Goal: Task Accomplishment & Management: Use online tool/utility

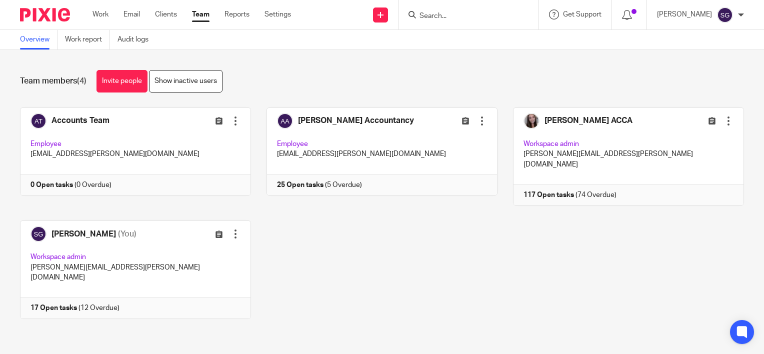
click at [446, 18] on input "Search" at bounding box center [464, 16] width 90 height 9
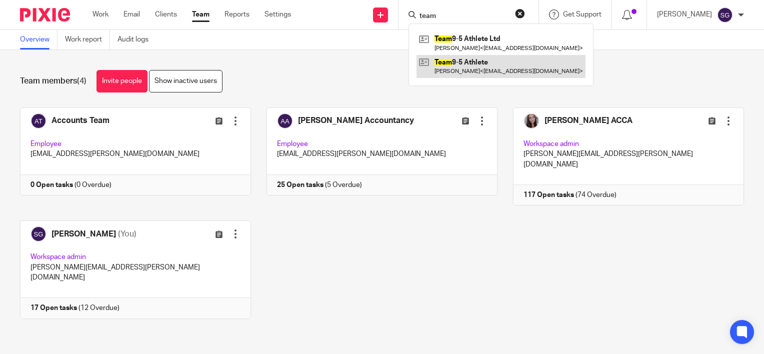
type input "team"
click at [464, 72] on link at bounding box center [501, 66] width 169 height 23
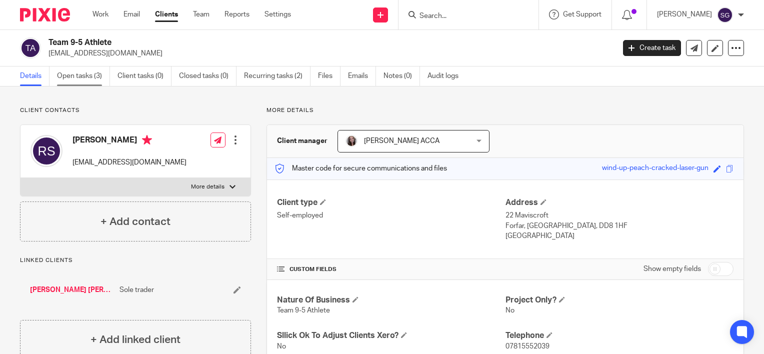
click at [96, 76] on link "Open tasks (3)" at bounding box center [83, 77] width 53 height 20
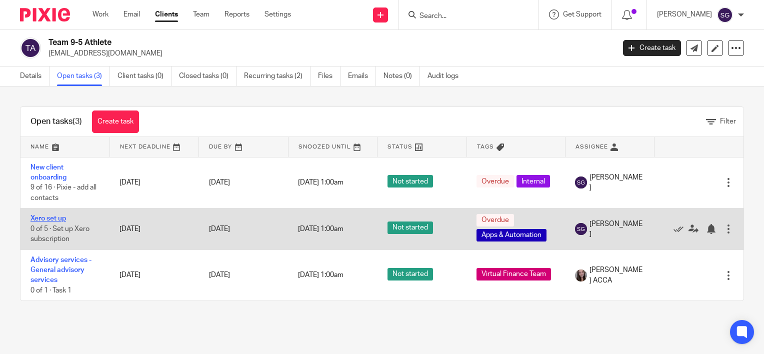
click at [59, 218] on link "Xero set up" at bounding box center [49, 218] width 36 height 7
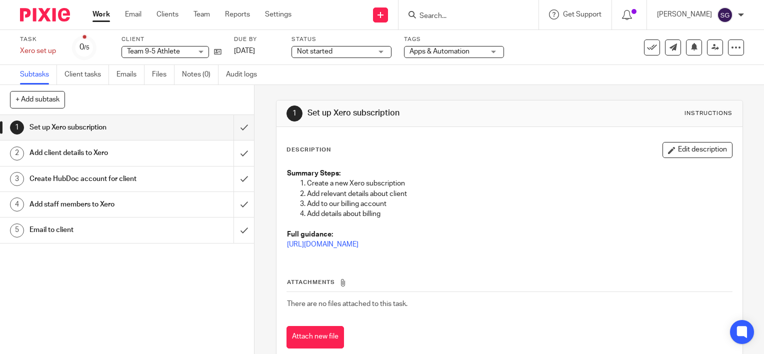
click at [153, 232] on div "Email to client" at bounding box center [127, 230] width 195 height 15
click at [58, 228] on h1 "Email to client" at bounding box center [95, 230] width 130 height 15
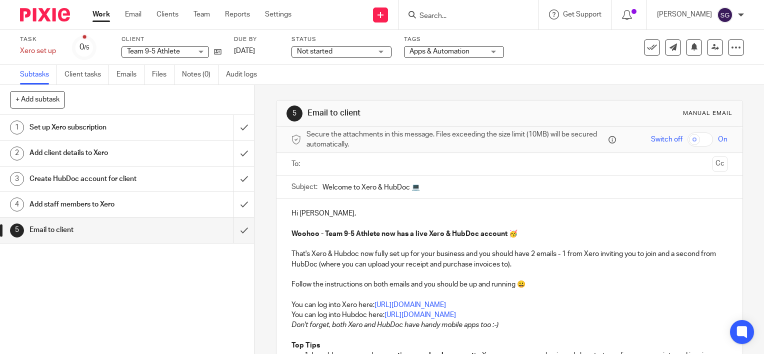
scroll to position [50, 0]
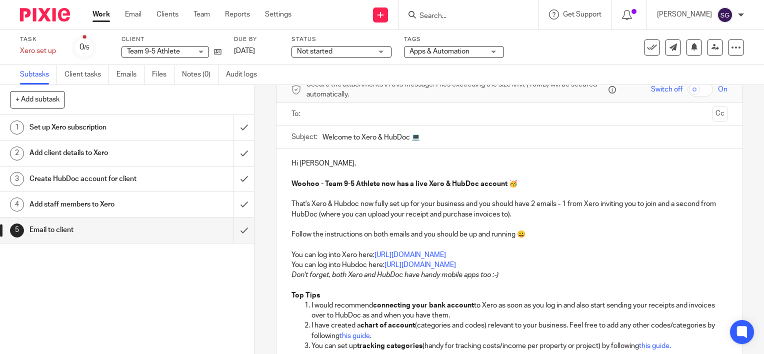
click at [82, 176] on h1 "Create HubDoc account for client" at bounding box center [95, 179] width 130 height 15
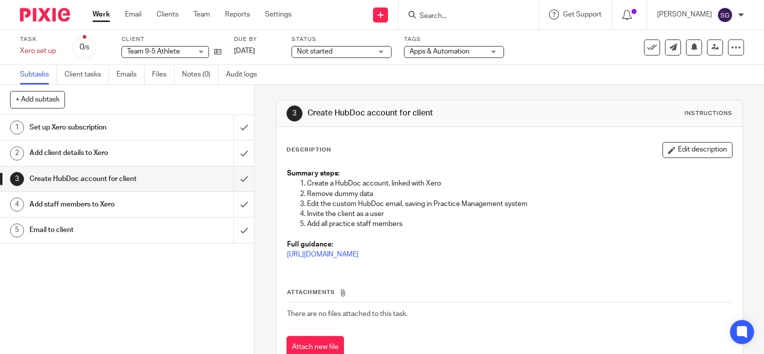
scroll to position [34, 0]
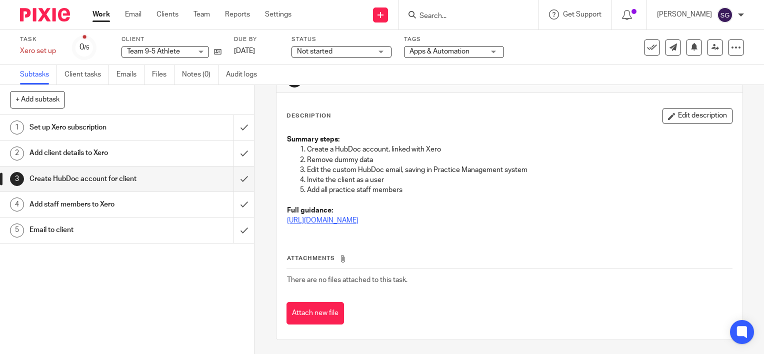
click at [359, 219] on link "https://app.tango.us/app/workflow/Create-HubDoc-account-for-client-2533006da5eb…" at bounding box center [323, 220] width 72 height 7
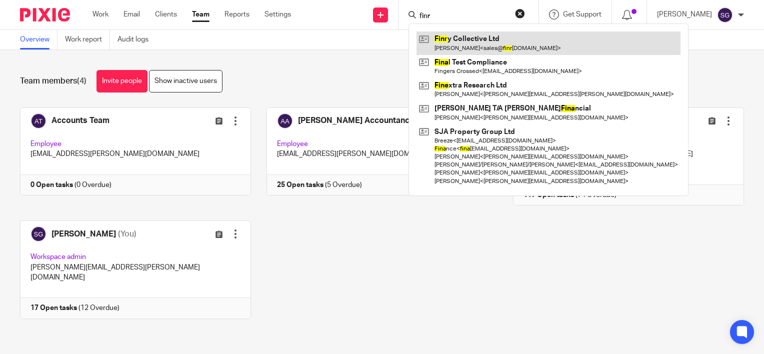
type input "finr"
click at [489, 40] on link at bounding box center [549, 43] width 264 height 23
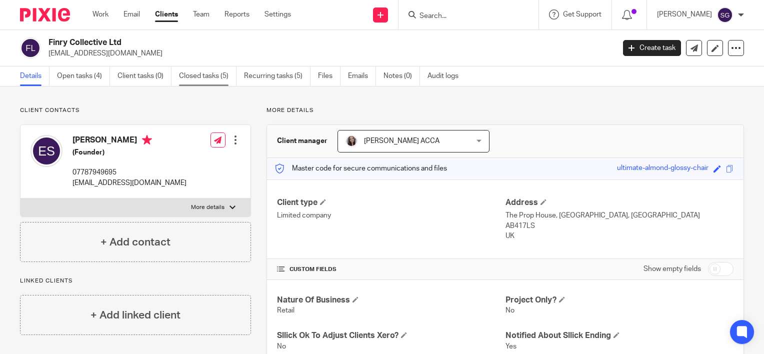
click at [220, 76] on link "Closed tasks (5)" at bounding box center [208, 77] width 58 height 20
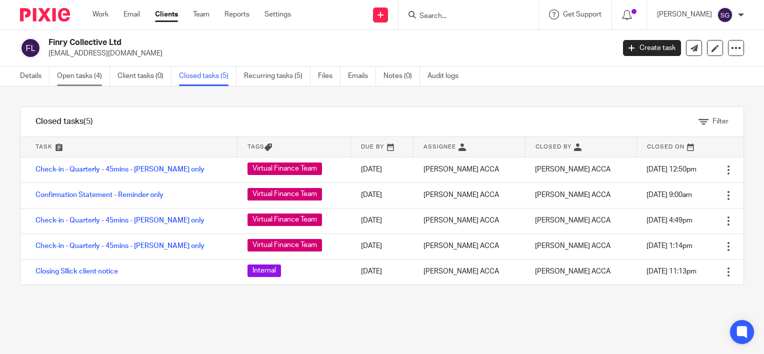
click at [71, 71] on link "Open tasks (4)" at bounding box center [83, 77] width 53 height 20
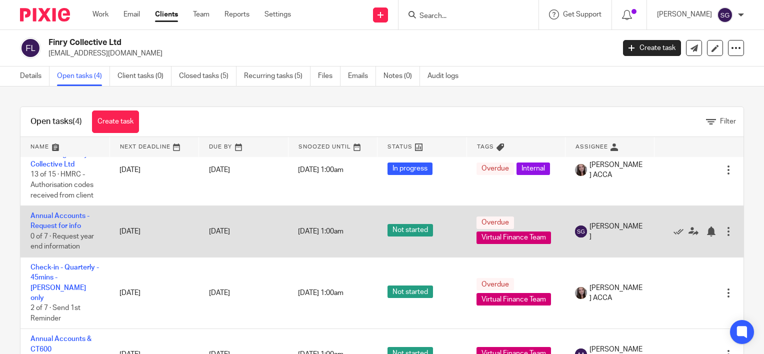
scroll to position [35, 0]
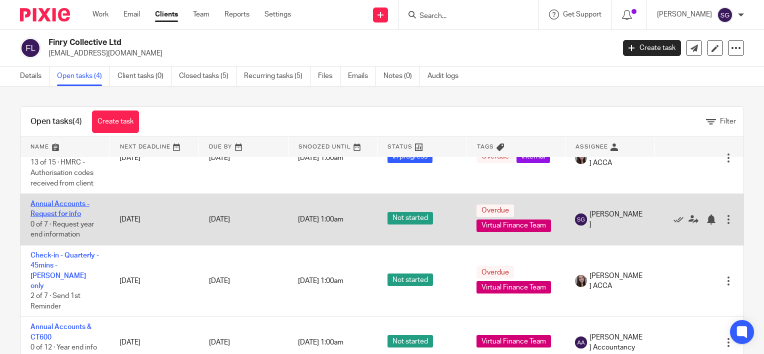
click at [70, 213] on link "Annual Accounts - Request for info" at bounding box center [60, 209] width 59 height 17
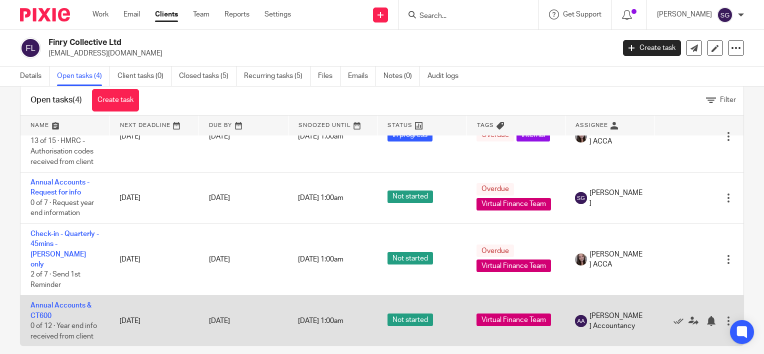
scroll to position [33, 0]
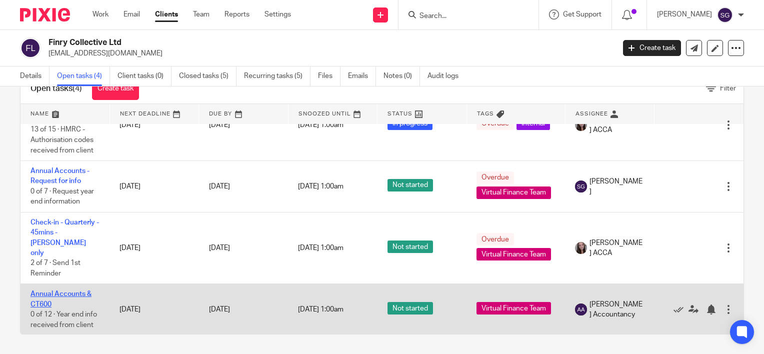
click at [77, 291] on link "Annual Accounts & CT600" at bounding box center [61, 299] width 61 height 17
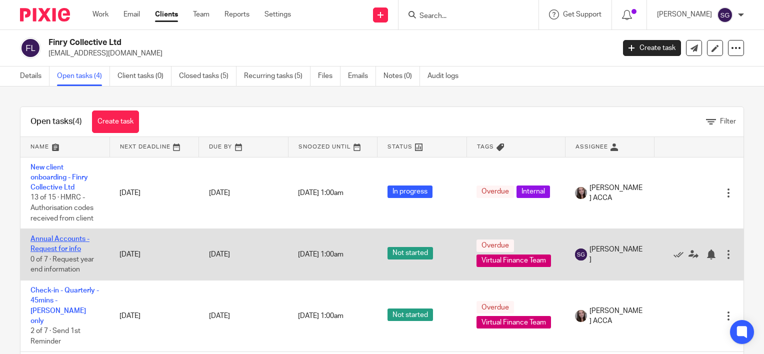
click at [68, 247] on link "Annual Accounts - Request for info" at bounding box center [60, 244] width 59 height 17
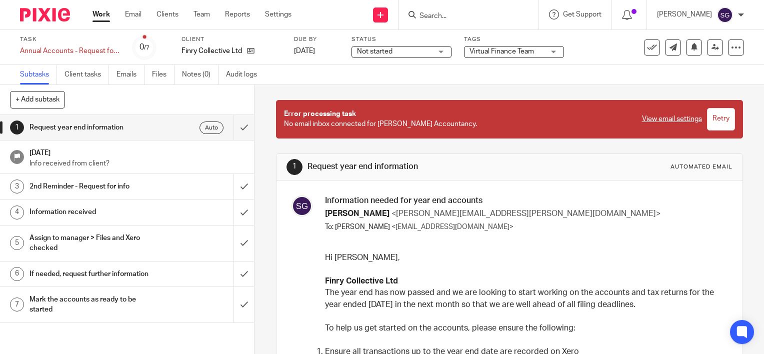
click at [96, 273] on h1 "If needed, request further information" at bounding box center [95, 274] width 130 height 15
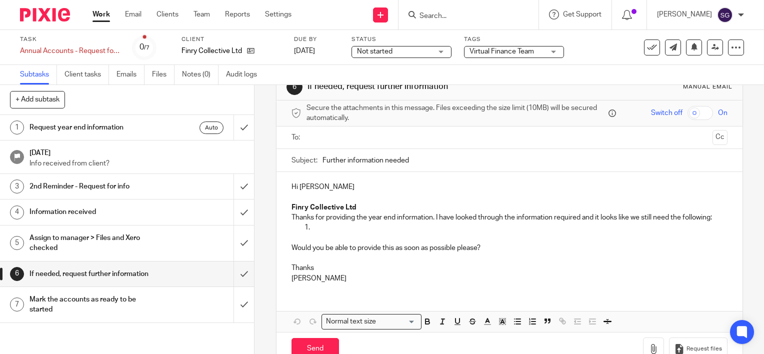
scroll to position [50, 0]
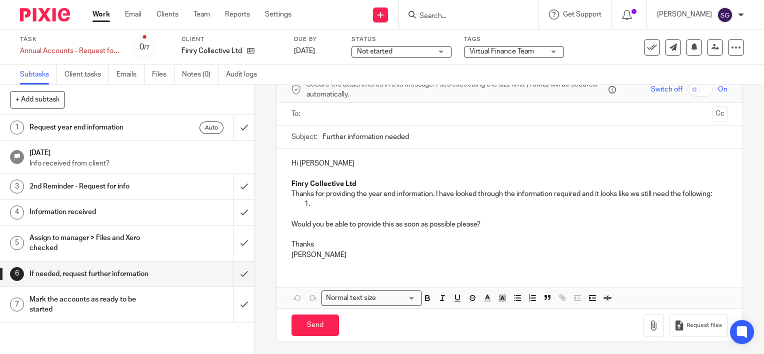
click at [317, 258] on p "[PERSON_NAME]" at bounding box center [510, 255] width 436 height 10
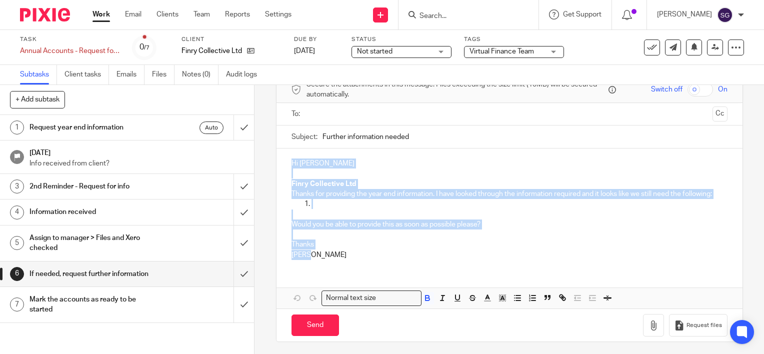
drag, startPoint x: 313, startPoint y: 255, endPoint x: 288, endPoint y: 163, distance: 95.2
click at [288, 163] on div "Hi [PERSON_NAME] Collective Ltd Thanks for providing the year end information. …" at bounding box center [510, 208] width 466 height 119
copy div "Hi [PERSON_NAME] Collective Ltd Thanks for providing the year end information. …"
click at [133, 75] on link "Emails" at bounding box center [131, 75] width 28 height 20
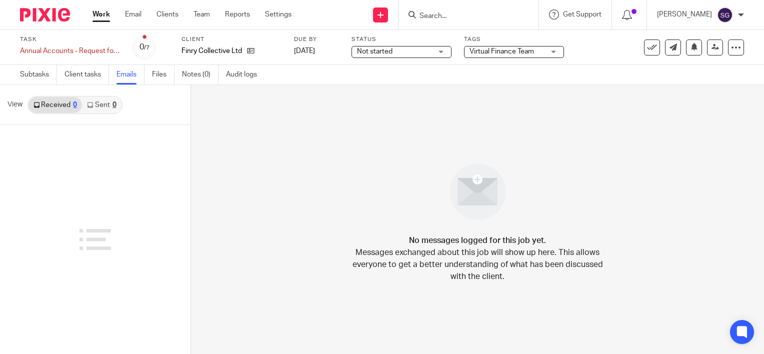
click at [101, 104] on link "Sent 0" at bounding box center [101, 105] width 39 height 16
click at [50, 76] on link "Subtasks" at bounding box center [38, 75] width 37 height 20
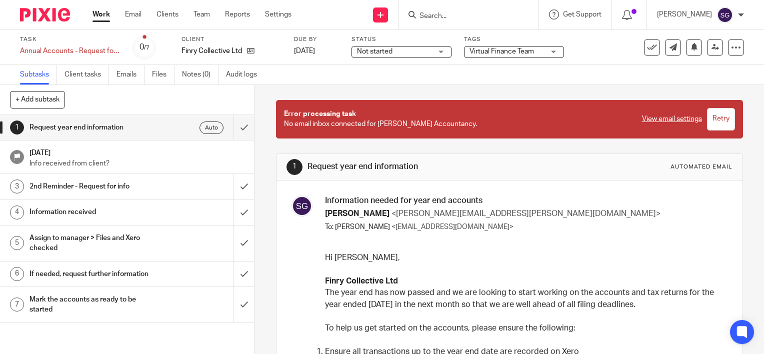
click at [72, 270] on h1 "If needed, request further information" at bounding box center [95, 274] width 130 height 15
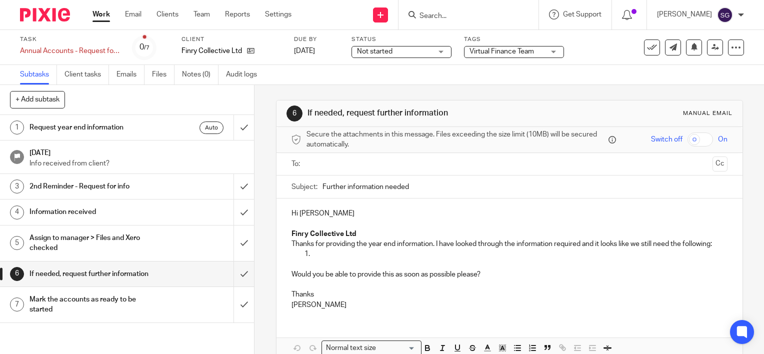
click at [76, 240] on h1 "Assign to manager > Files and Xero checked" at bounding box center [95, 244] width 130 height 26
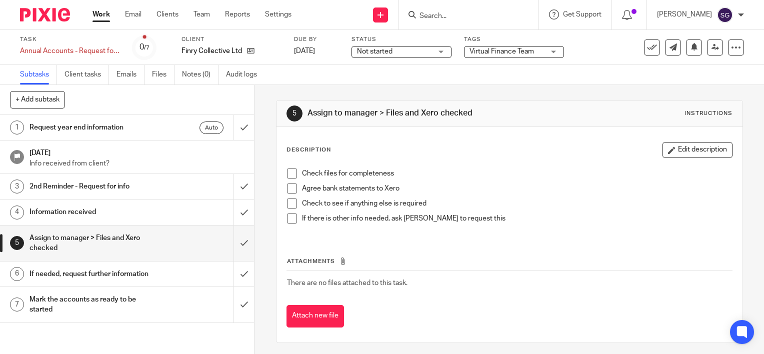
click at [75, 270] on h1 "If needed, request further information" at bounding box center [95, 274] width 130 height 15
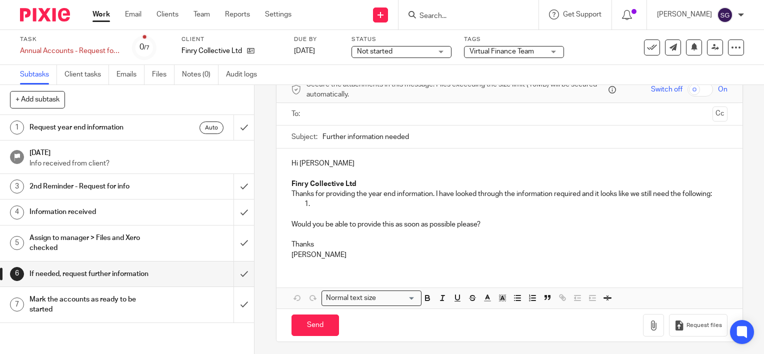
scroll to position [52, 0]
click at [328, 116] on input "text" at bounding box center [509, 113] width 398 height 12
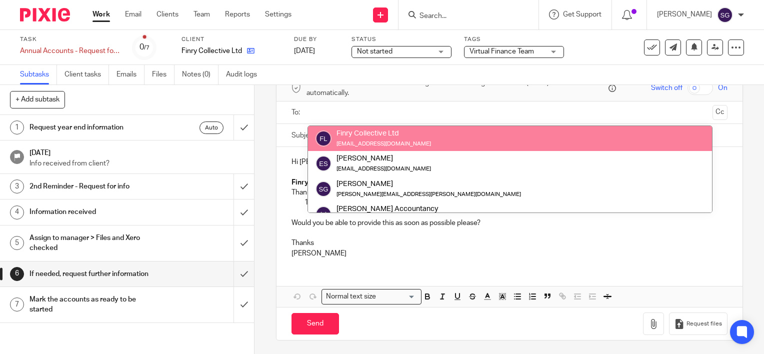
click at [254, 55] on icon at bounding box center [251, 51] width 8 height 8
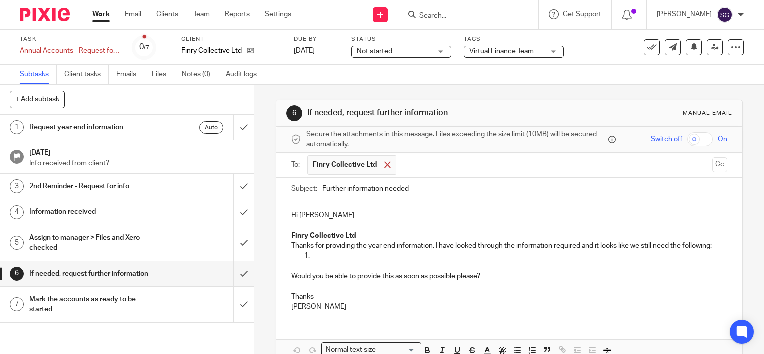
scroll to position [0, 0]
click at [387, 165] on div at bounding box center [388, 165] width 12 height 15
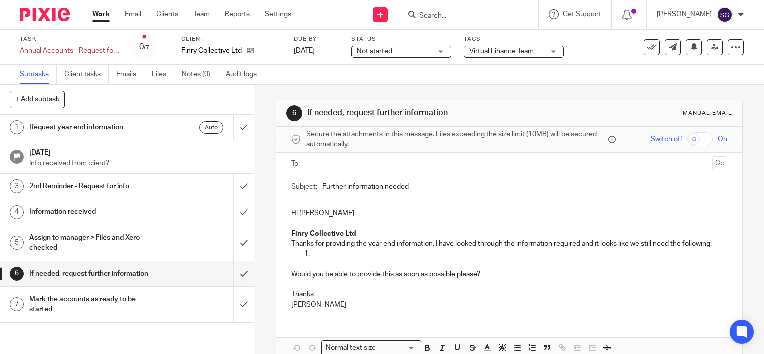
click at [374, 166] on input "text" at bounding box center [509, 165] width 398 height 12
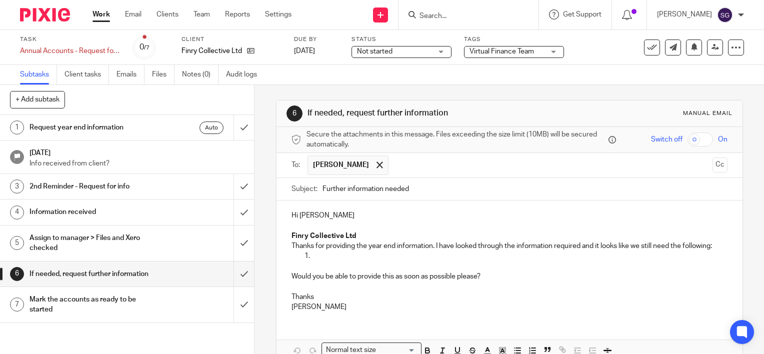
click at [326, 257] on p at bounding box center [520, 256] width 416 height 10
click at [428, 247] on p "Thanks for providing the year end information. I have looked through the inform…" at bounding box center [510, 246] width 436 height 10
click at [440, 246] on p "Thanks for providing the year end information. I have looked through the inform…" at bounding box center [510, 246] width 436 height 10
click at [366, 251] on p "Thanks for providing the year end information. We have looked through the infor…" at bounding box center [510, 246] width 436 height 10
click at [360, 261] on p at bounding box center [520, 256] width 416 height 10
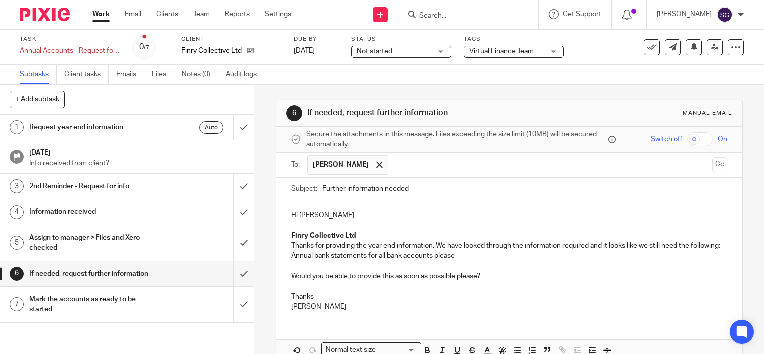
click at [464, 261] on p "Annual bank statements for all bank accounts please" at bounding box center [510, 256] width 436 height 10
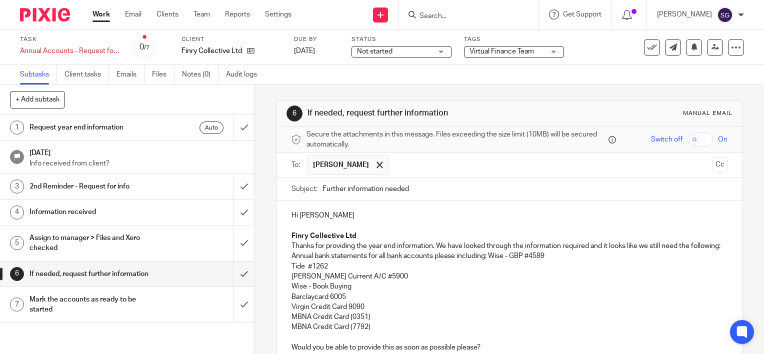
click at [490, 261] on p "Annual bank statements for all bank accounts please including; Wise - GBP #4589" at bounding box center [510, 256] width 436 height 10
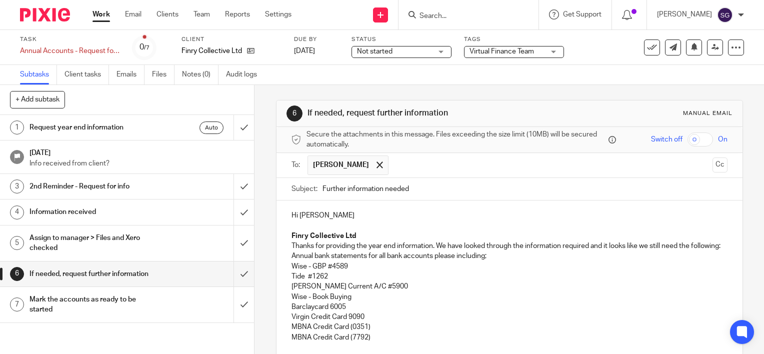
click at [353, 272] on p "Wise - GBP #4589" at bounding box center [510, 267] width 436 height 10
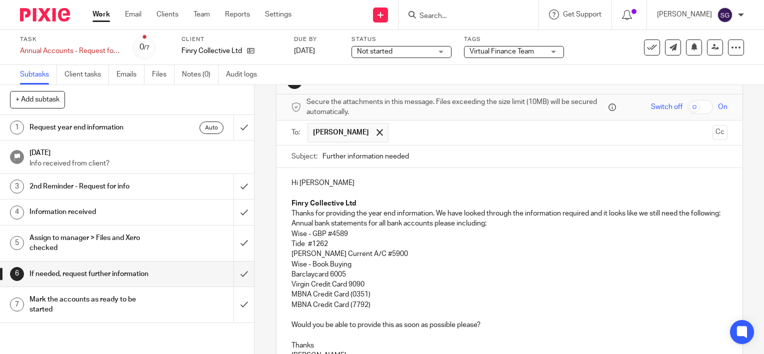
scroll to position [50, 0]
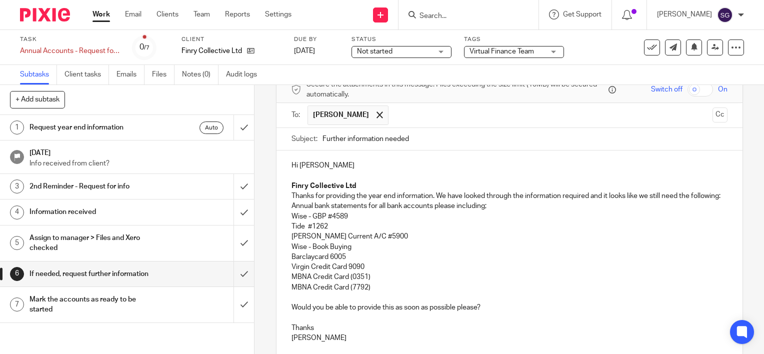
click at [360, 262] on p "Barclaycard 6005" at bounding box center [510, 257] width 436 height 10
drag, startPoint x: 358, startPoint y: 254, endPoint x: 306, endPoint y: 254, distance: 52.0
click at [306, 252] on p "Wise - Book Buying" at bounding box center [510, 247] width 436 height 10
drag, startPoint x: 308, startPoint y: 255, endPoint x: 284, endPoint y: 254, distance: 23.5
click at [284, 254] on div "Hi Emma Finry Collective Ltd Thanks for providing the year end information. We …" at bounding box center [510, 251] width 466 height 200
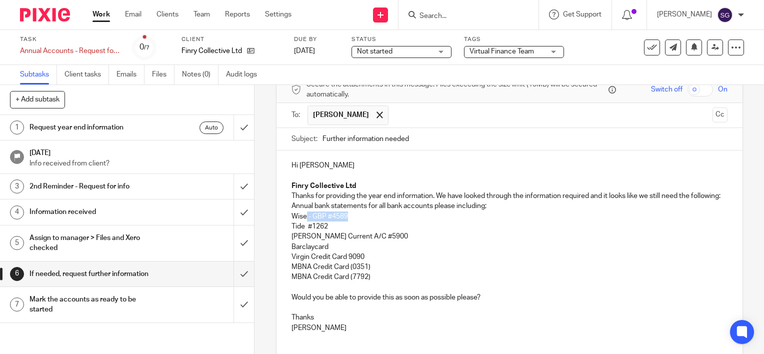
drag, startPoint x: 352, startPoint y: 226, endPoint x: 304, endPoint y: 226, distance: 48.0
click at [304, 222] on p "Wise - GBP #4589" at bounding box center [510, 217] width 436 height 10
drag, startPoint x: 304, startPoint y: 235, endPoint x: 328, endPoint y: 235, distance: 24.0
click at [328, 232] on p "Tide #1262" at bounding box center [510, 227] width 436 height 10
drag, startPoint x: 338, startPoint y: 247, endPoint x: 377, endPoint y: 247, distance: 38.5
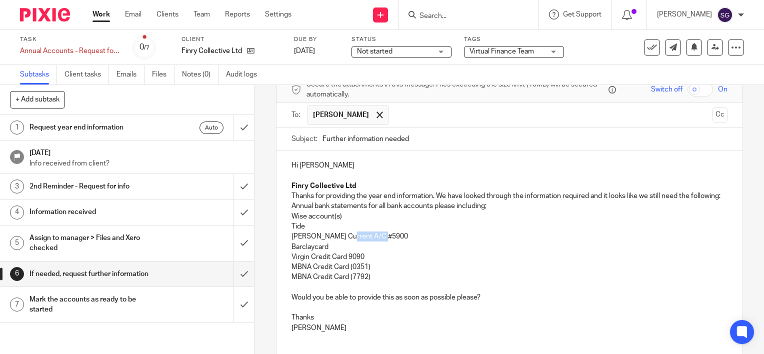
click at [377, 242] on p "Starling Current A/C #5900" at bounding box center [510, 237] width 436 height 10
drag, startPoint x: 344, startPoint y: 268, endPoint x: 369, endPoint y: 268, distance: 25.0
click at [369, 262] on p "Virgin Credit Card 9090" at bounding box center [510, 257] width 436 height 10
drag, startPoint x: 371, startPoint y: 278, endPoint x: 348, endPoint y: 279, distance: 23.0
click at [347, 272] on p "MBNA Credit Card (0351)" at bounding box center [510, 267] width 436 height 10
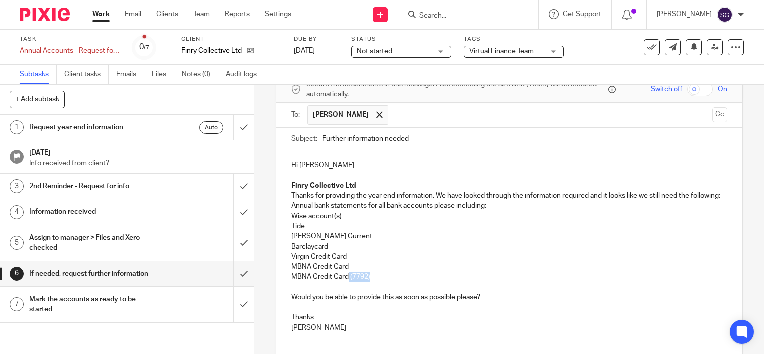
drag, startPoint x: 372, startPoint y: 289, endPoint x: 346, endPoint y: 289, distance: 26.5
click at [346, 282] on p "MBNA Credit Card (7792)" at bounding box center [510, 277] width 436 height 10
click at [331, 293] on p at bounding box center [510, 288] width 436 height 10
click at [319, 313] on p at bounding box center [510, 308] width 436 height 10
click at [326, 293] on p at bounding box center [510, 288] width 436 height 10
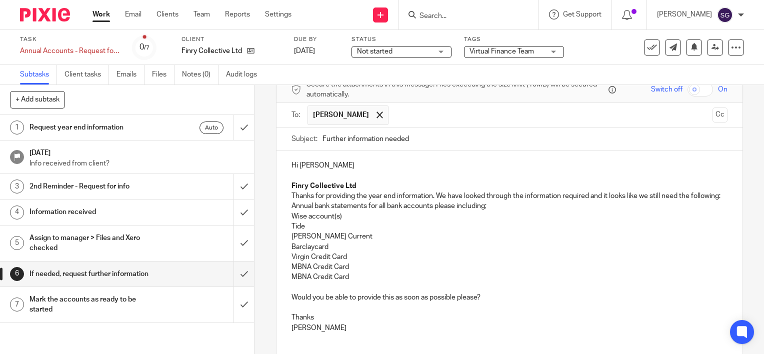
click at [370, 201] on p "Thanks for providing the year end information. We have looked through the infor…" at bounding box center [510, 196] width 436 height 10
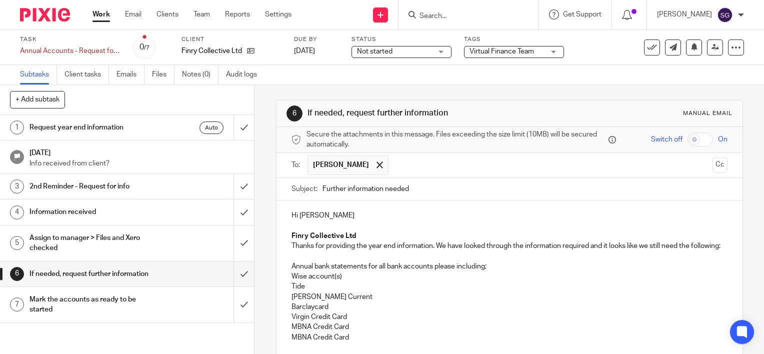
click at [338, 212] on p "Hi Emma" at bounding box center [510, 216] width 436 height 10
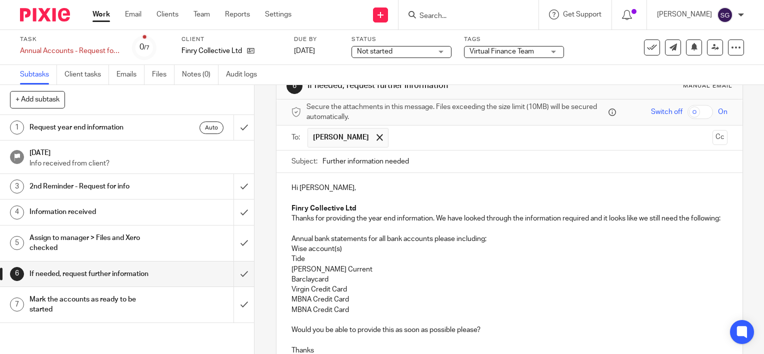
scroll to position [50, 0]
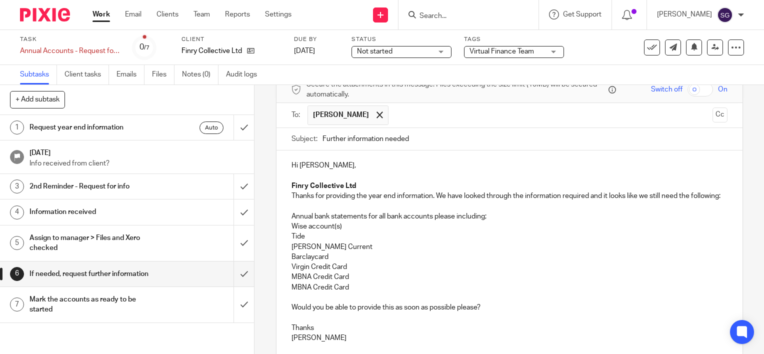
click at [386, 222] on p "Annual bank statements for all bank accounts please including;" at bounding box center [510, 217] width 436 height 10
click at [452, 232] on p "Wise account(s)" at bounding box center [510, 227] width 436 height 10
click at [287, 245] on div "Hi Emma, Finry Collective Ltd Thanks for providing the year end information. We…" at bounding box center [510, 251] width 466 height 200
drag, startPoint x: 350, startPoint y: 298, endPoint x: 288, endPoint y: 299, distance: 62.0
click at [292, 293] on p "MBNA Credit Card" at bounding box center [510, 288] width 436 height 10
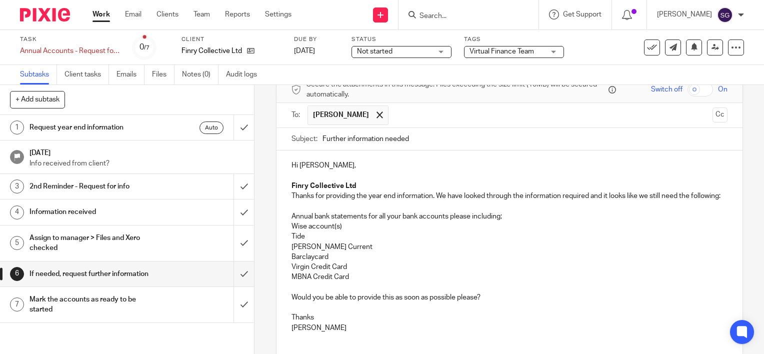
click at [348, 232] on p "Wise account(s)" at bounding box center [510, 227] width 436 height 10
click at [335, 241] on p "Tide" at bounding box center [510, 237] width 436 height 10
click at [324, 232] on p "Wise accounts" at bounding box center [510, 227] width 436 height 10
copy p "accounts"
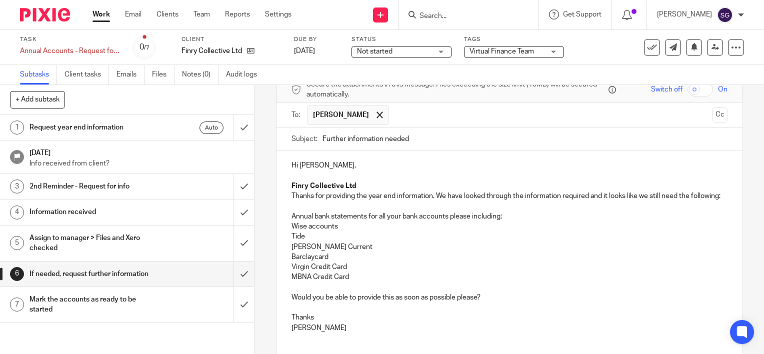
click at [316, 242] on p "Tide" at bounding box center [510, 237] width 436 height 10
click at [349, 252] on p "Starling Current" at bounding box center [510, 247] width 436 height 10
click at [330, 252] on p "Starling Current" at bounding box center [510, 247] width 436 height 10
click at [336, 262] on p "Barclaycard" at bounding box center [510, 257] width 436 height 10
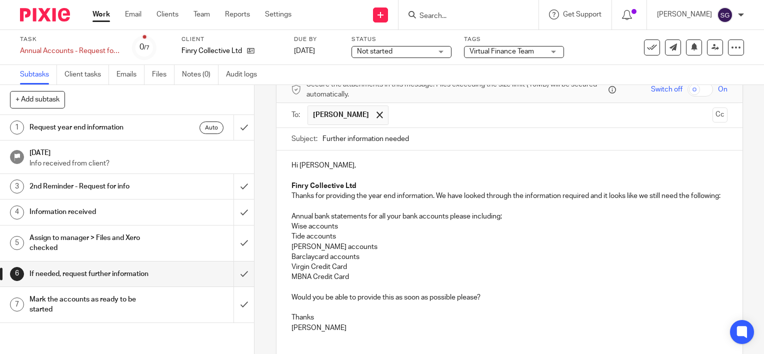
click at [356, 282] on p "MBNA Credit Card" at bounding box center [510, 277] width 436 height 10
click at [350, 272] on p "Virgin Credit Card" at bounding box center [510, 267] width 436 height 10
click at [392, 252] on p "Starling accounts" at bounding box center [510, 247] width 436 height 10
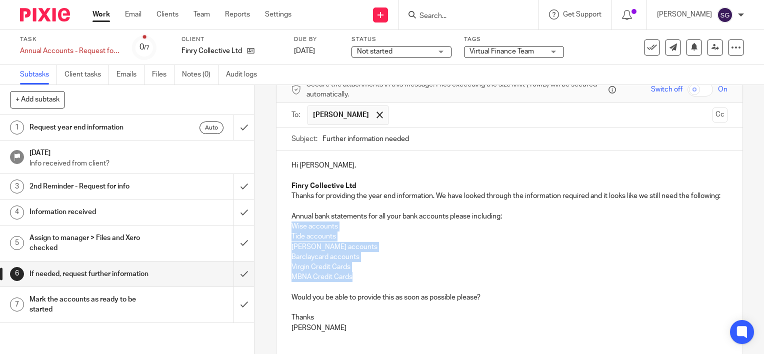
drag, startPoint x: 311, startPoint y: 267, endPoint x: 287, endPoint y: 235, distance: 39.9
click at [287, 235] on div "Hi Emma, Finry Collective Ltd Thanks for providing the year end information. We…" at bounding box center [510, 246] width 466 height 190
copy div "Wise accounts Tide accounts Starling accounts Barclaycard accounts Virgin Credi…"
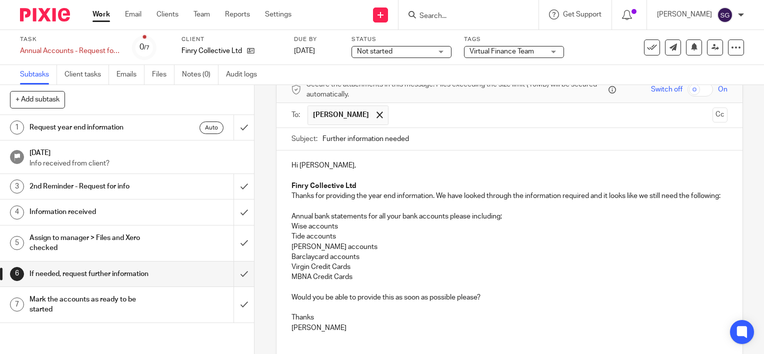
click at [402, 201] on p "Thanks for providing the year end information. We have looked through the infor…" at bounding box center [510, 196] width 436 height 10
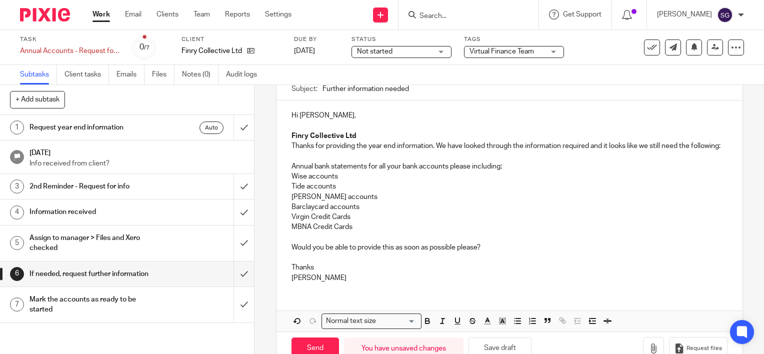
click at [386, 172] on p "Annual bank statements for all your bank accounts please including;" at bounding box center [510, 167] width 436 height 10
click at [390, 192] on p "Tide accounts" at bounding box center [510, 187] width 436 height 10
click at [372, 232] on p "MBNA Credit Cards" at bounding box center [510, 227] width 436 height 10
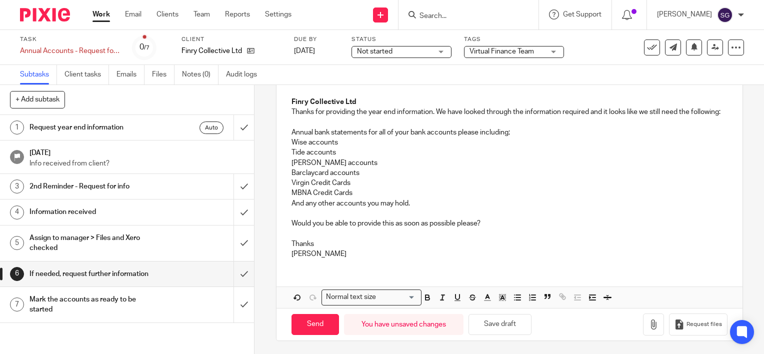
scroll to position [145, 0]
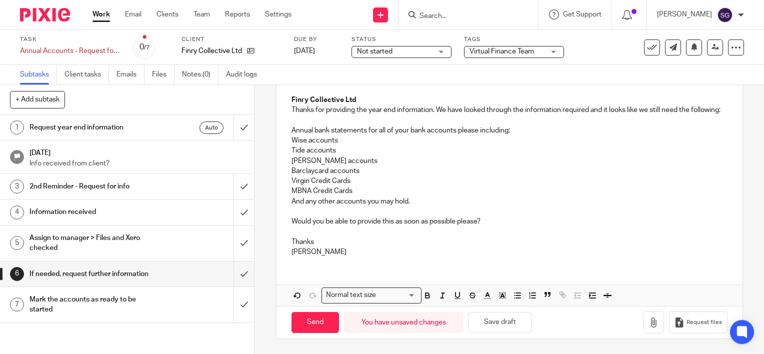
click at [456, 270] on div "Hi Emma, Finry Collective Ltd Thanks for providing the year end information. We…" at bounding box center [510, 185] width 466 height 241
click at [507, 223] on p "Would you be able to provide this as soon as possible please?" at bounding box center [510, 222] width 436 height 10
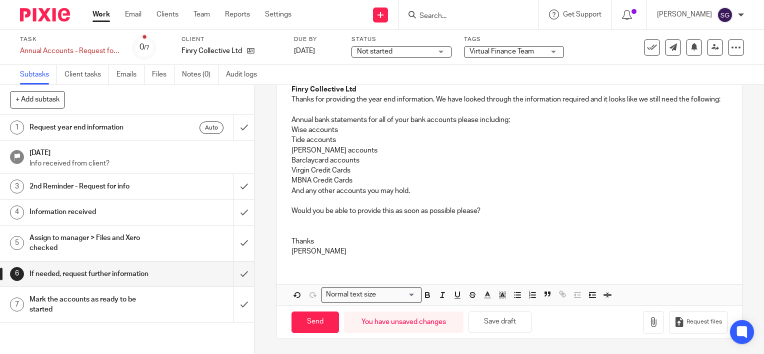
scroll to position [155, 0]
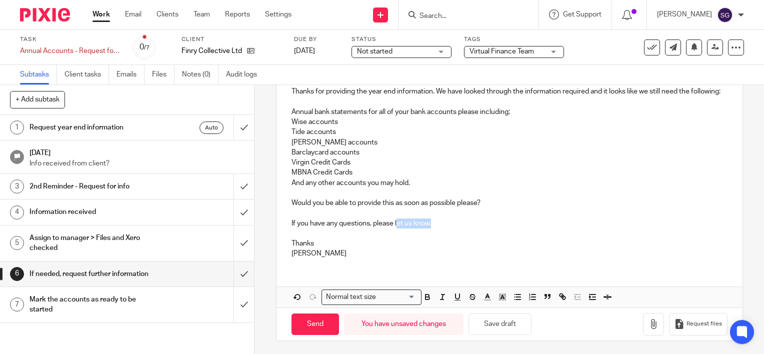
drag, startPoint x: 453, startPoint y: 233, endPoint x: 395, endPoint y: 233, distance: 58.0
click at [395, 229] on p "If you have any questions, please let us know." at bounding box center [510, 224] width 436 height 10
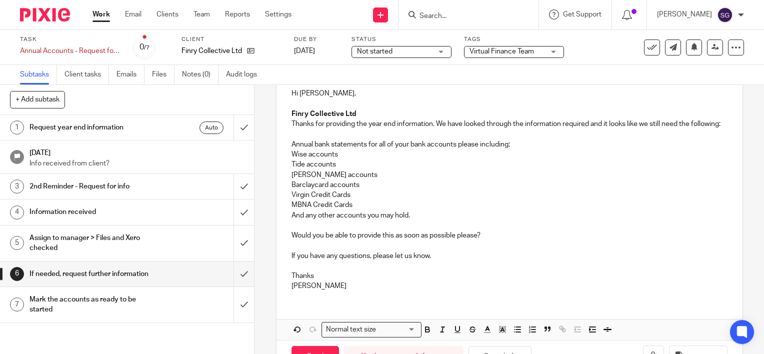
scroll to position [105, 0]
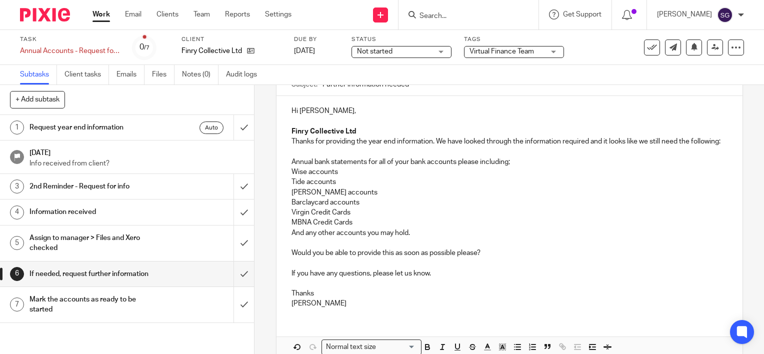
click at [387, 129] on p "Finry Collective Ltd" at bounding box center [510, 132] width 436 height 10
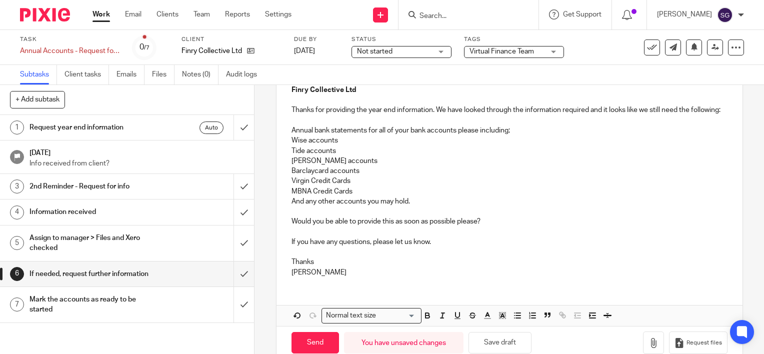
scroll to position [150, 0]
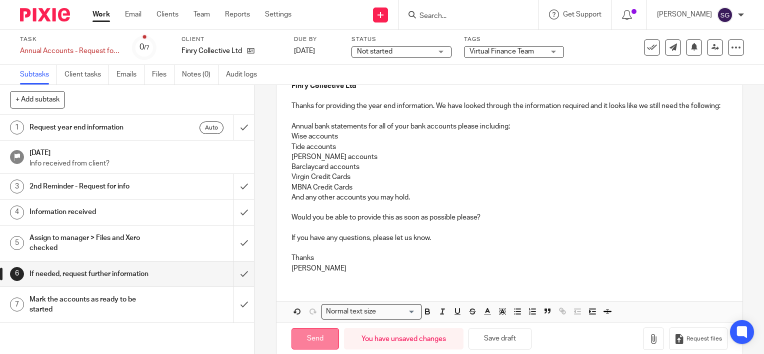
click at [301, 344] on input "Send" at bounding box center [316, 339] width 48 height 22
type input "Sent"
